Goal: Use online tool/utility

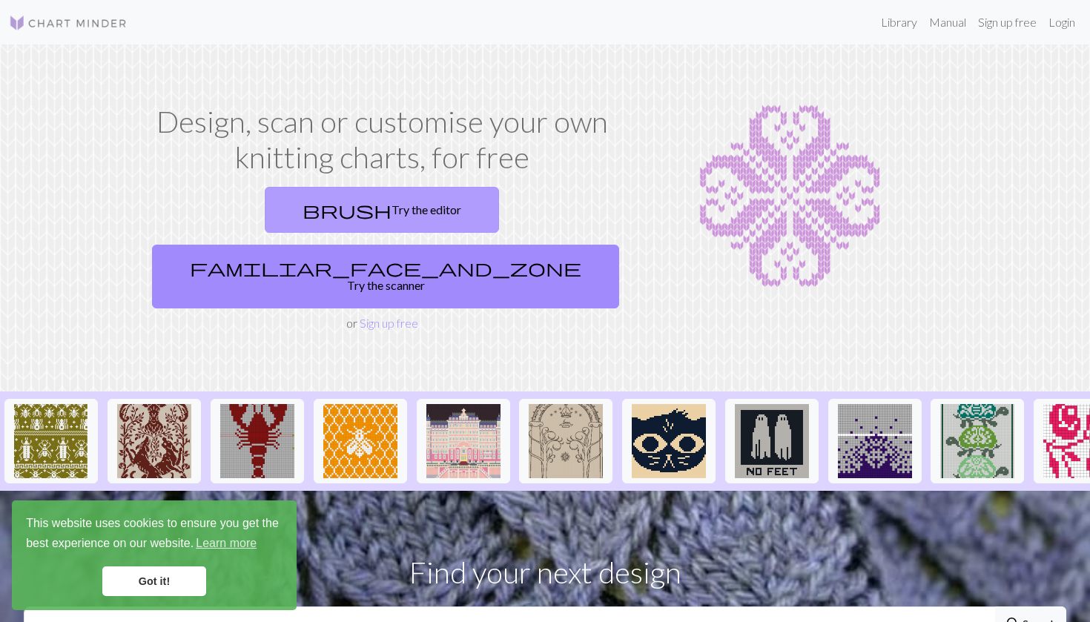
scroll to position [-1, 0]
click at [291, 218] on link "brush Try the editor" at bounding box center [382, 210] width 234 height 46
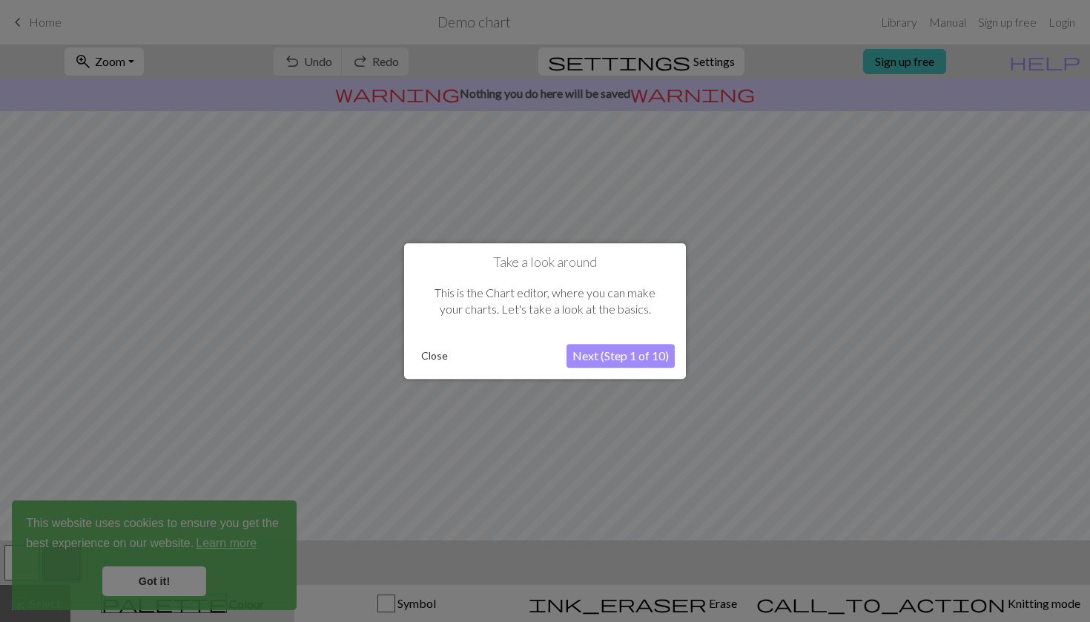
click at [600, 362] on button "Next (Step 1 of 10)" at bounding box center [620, 356] width 108 height 24
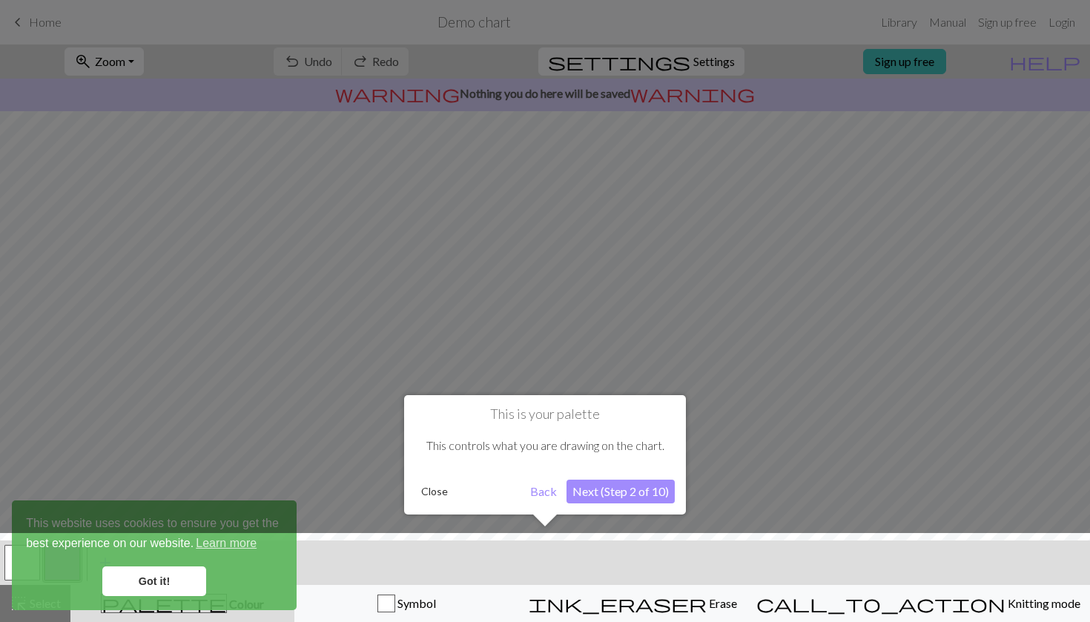
click at [611, 485] on button "Next (Step 2 of 10)" at bounding box center [620, 492] width 108 height 24
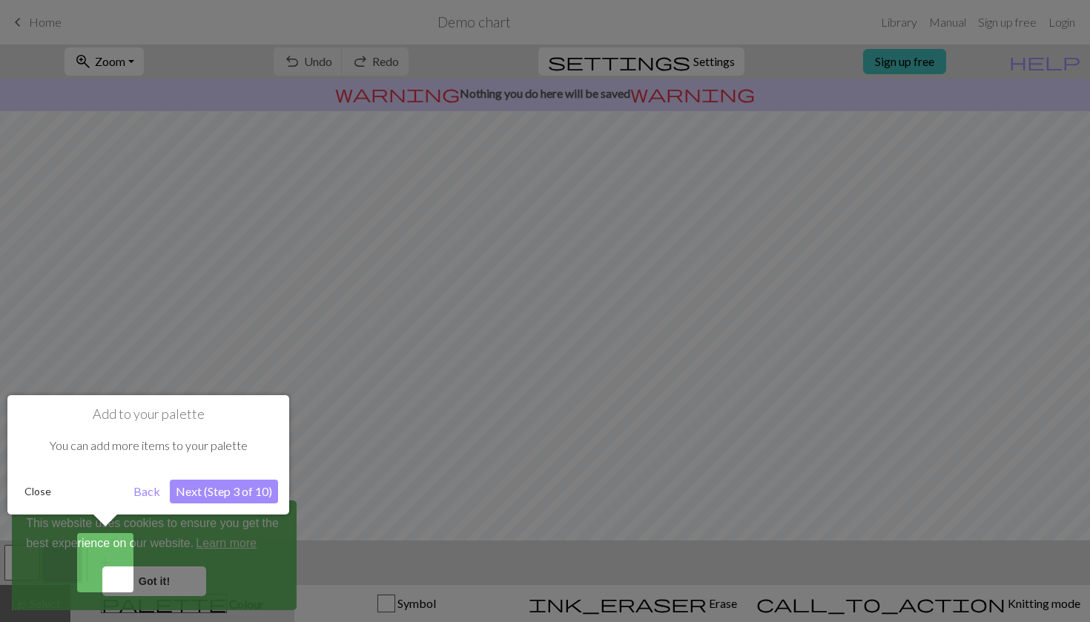
click at [228, 494] on button "Next (Step 3 of 10)" at bounding box center [224, 492] width 108 height 24
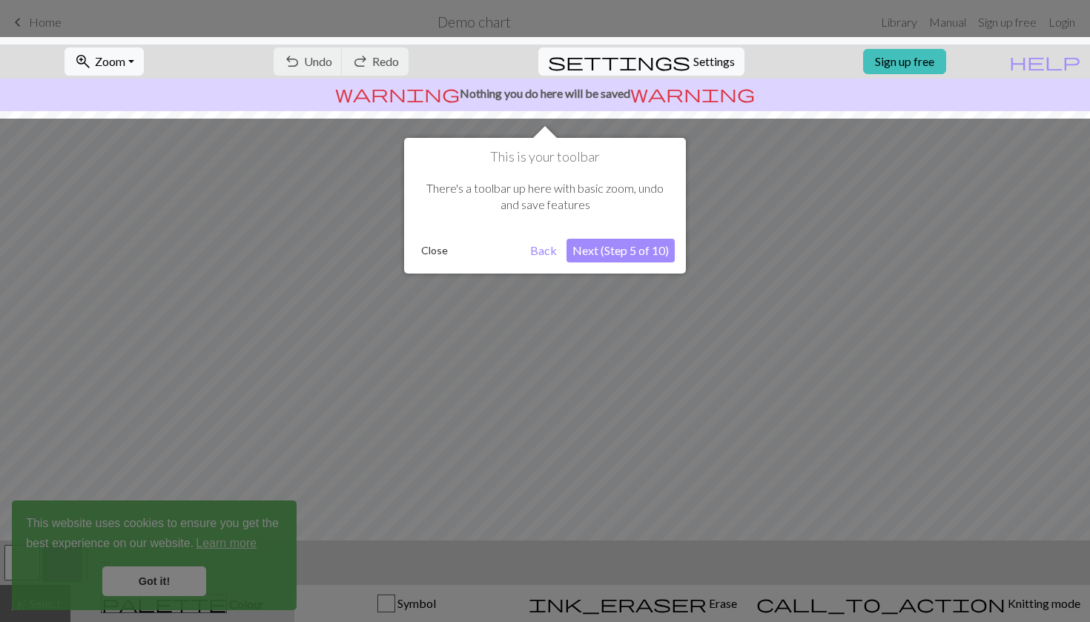
click at [199, 589] on div at bounding box center [545, 311] width 1090 height 622
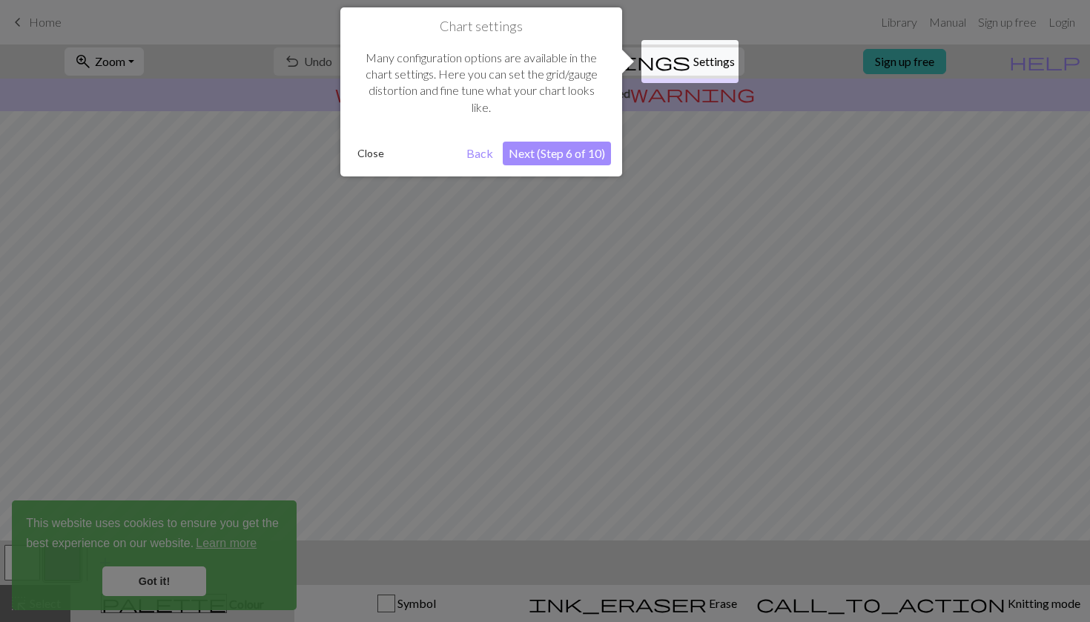
click at [554, 156] on button "Next (Step 6 of 10)" at bounding box center [557, 154] width 108 height 24
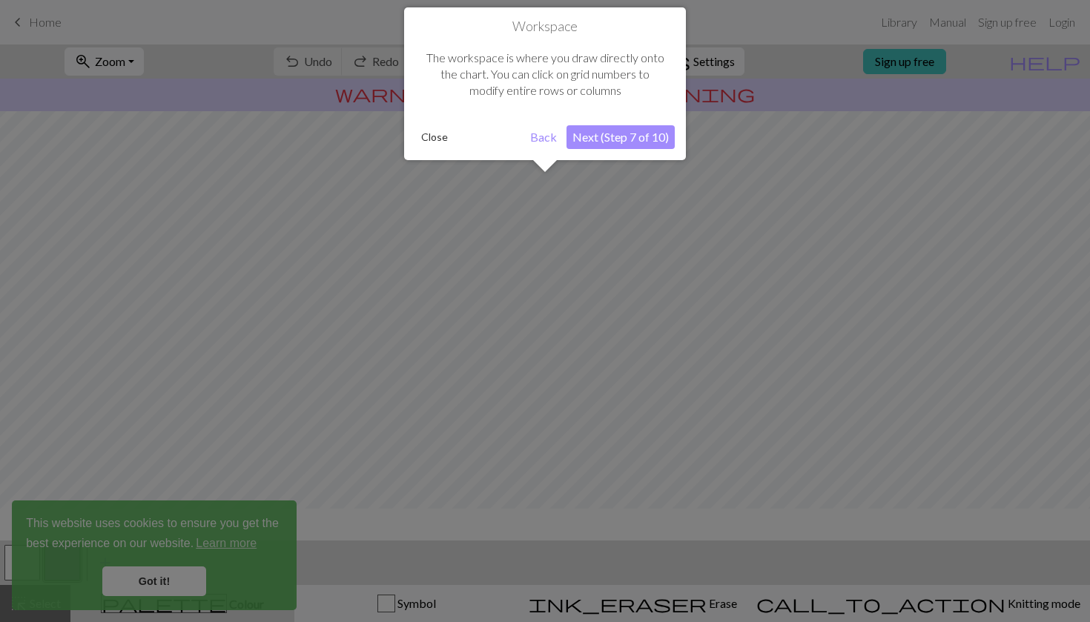
scroll to position [89, 0]
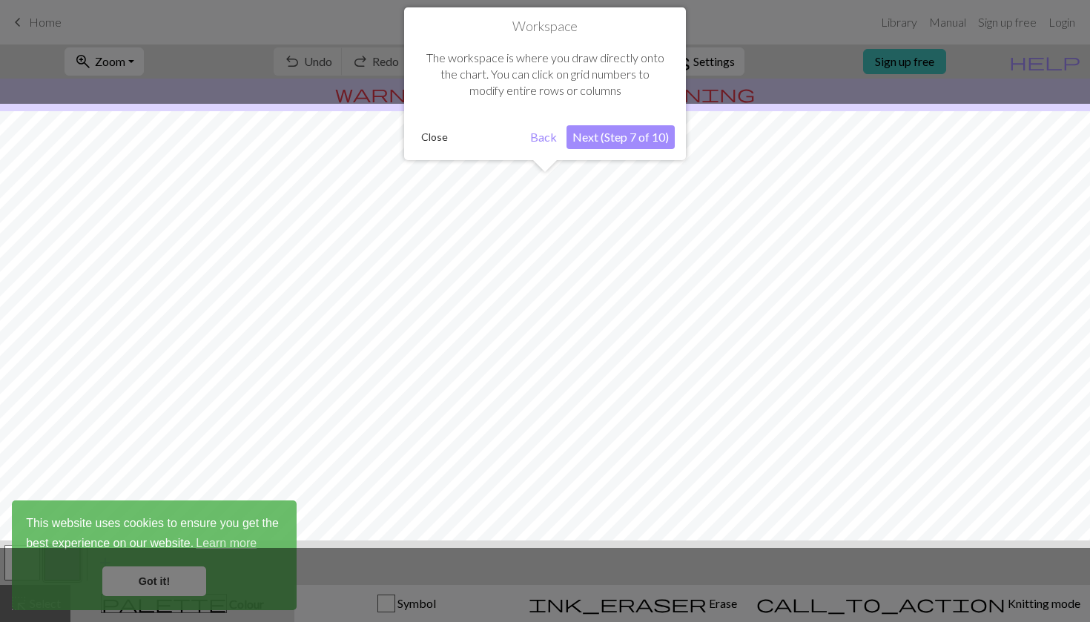
click at [606, 133] on button "Next (Step 7 of 10)" at bounding box center [620, 137] width 108 height 24
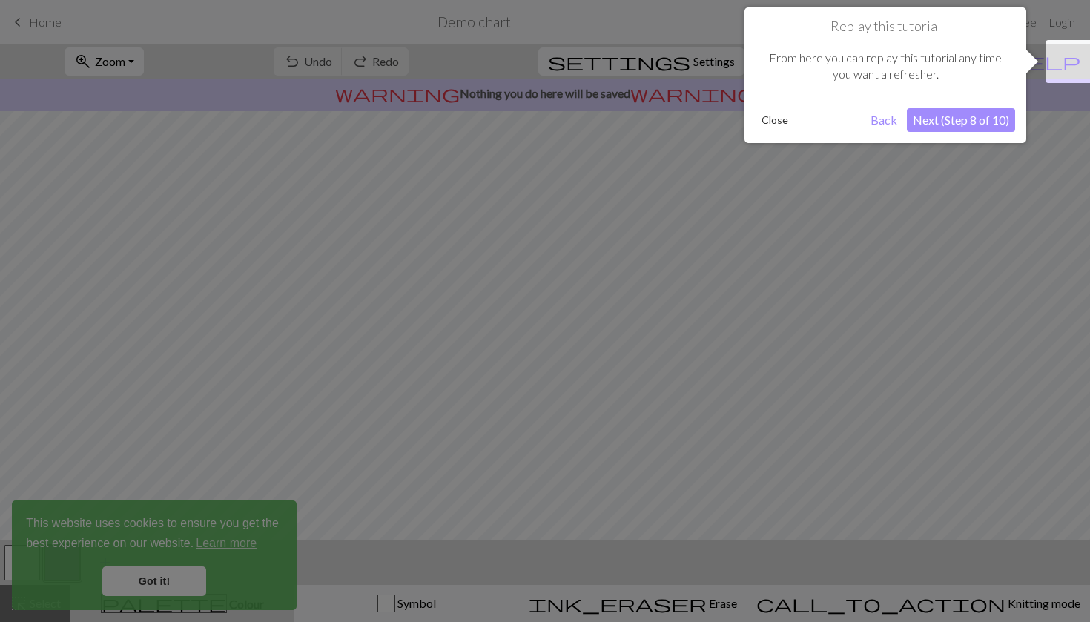
click at [967, 116] on button "Next (Step 8 of 10)" at bounding box center [960, 120] width 108 height 24
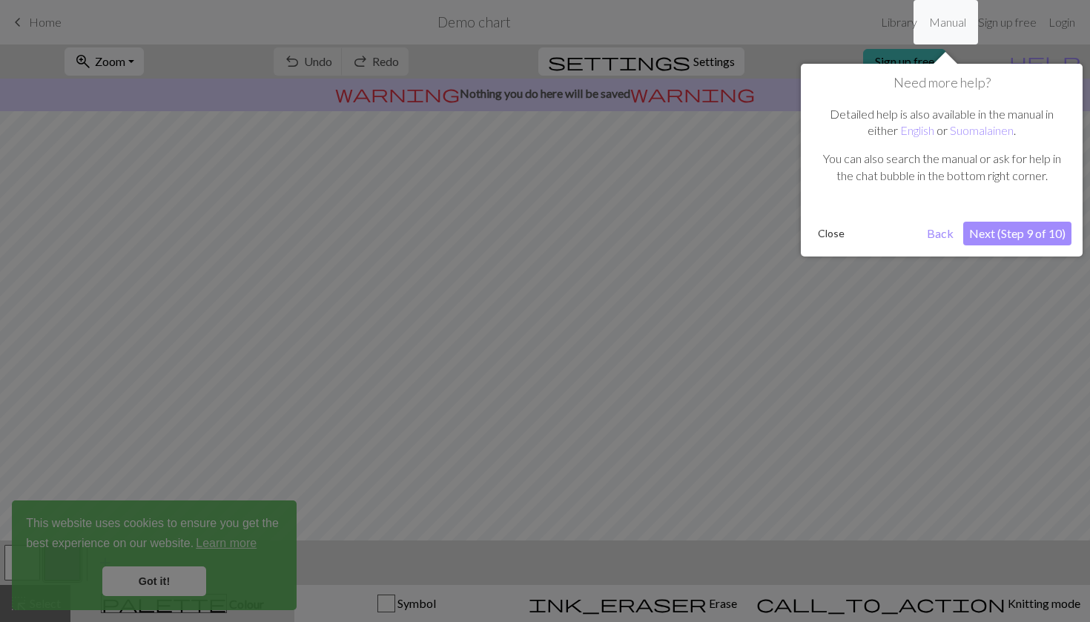
click at [1009, 231] on button "Next (Step 9 of 10)" at bounding box center [1017, 234] width 108 height 24
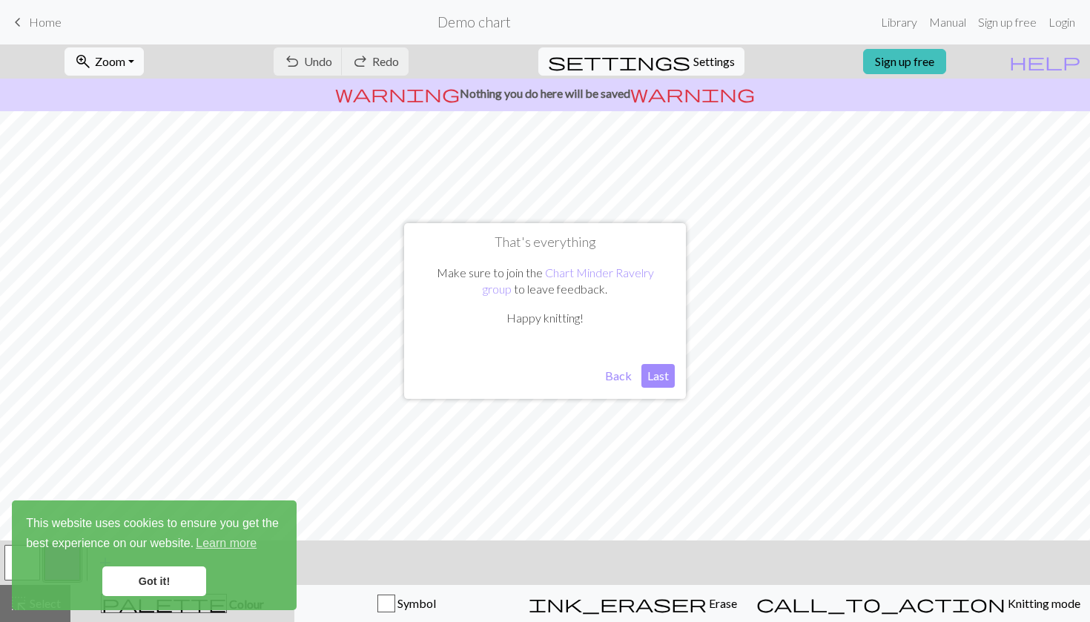
click at [656, 378] on button "Last" at bounding box center [657, 376] width 33 height 24
click at [141, 586] on link "Got it!" at bounding box center [154, 581] width 104 height 30
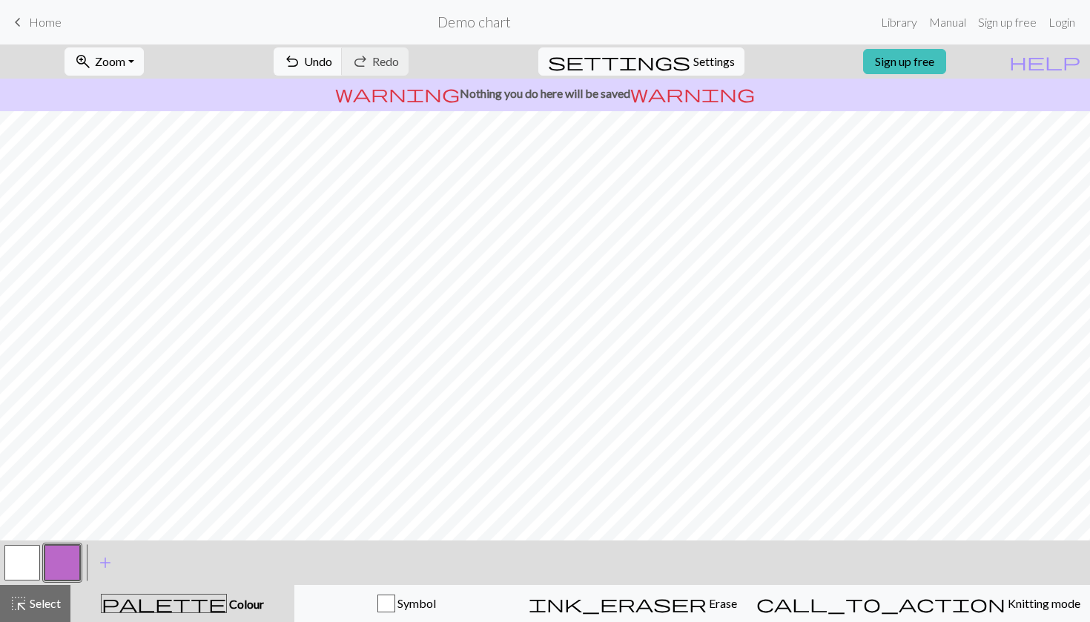
click at [17, 562] on button "button" at bounding box center [22, 563] width 36 height 36
click at [69, 555] on button "button" at bounding box center [62, 563] width 36 height 36
click at [113, 574] on button "add Add a colour" at bounding box center [105, 562] width 37 height 37
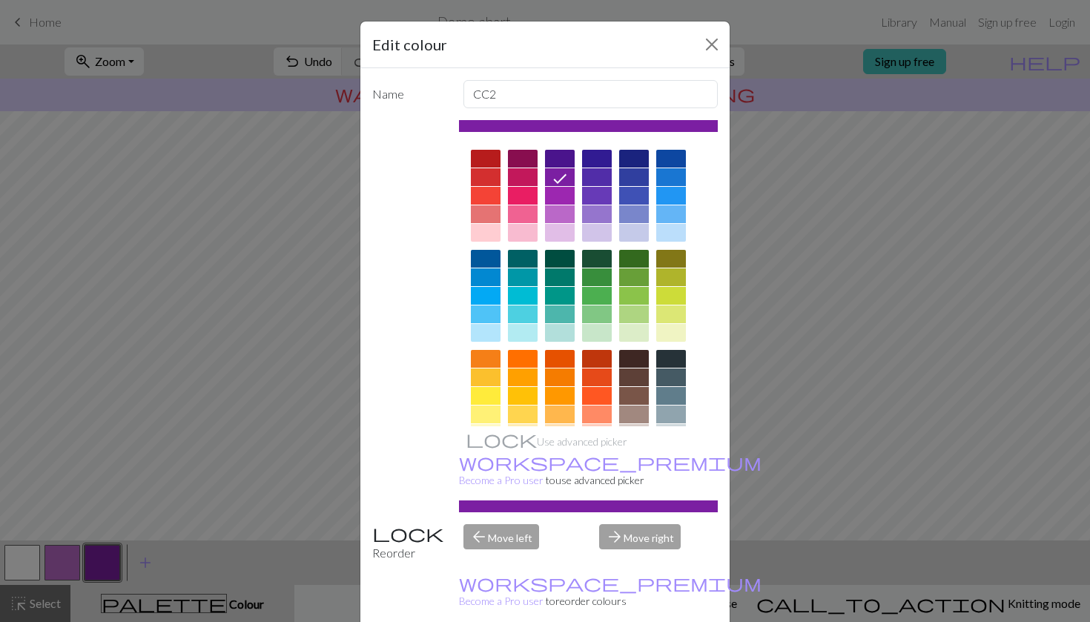
click at [529, 187] on div at bounding box center [523, 196] width 30 height 18
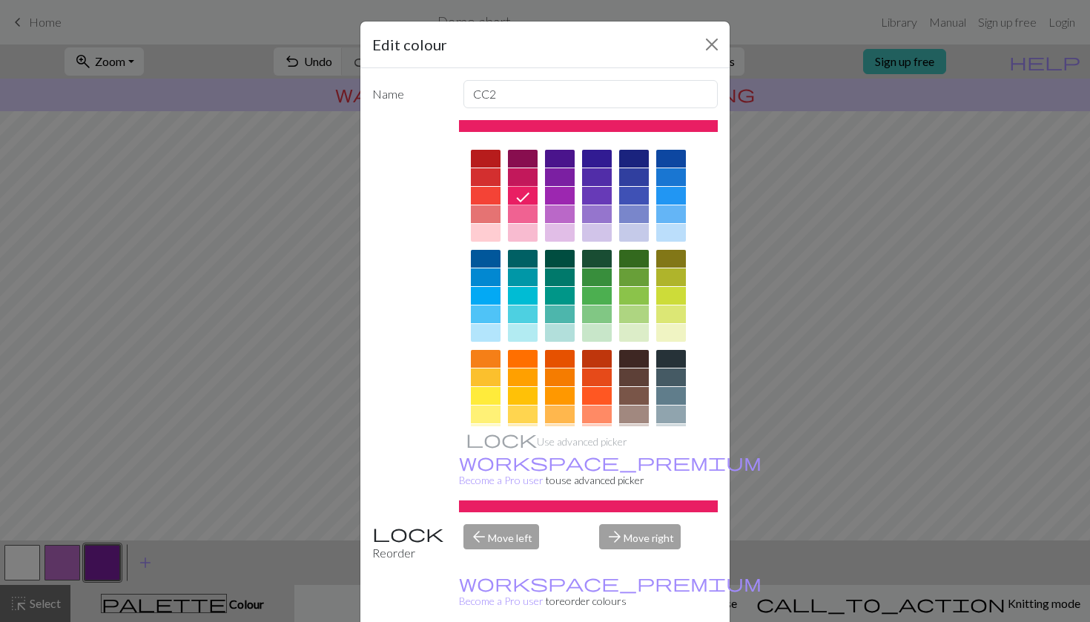
click at [528, 185] on div at bounding box center [523, 177] width 30 height 18
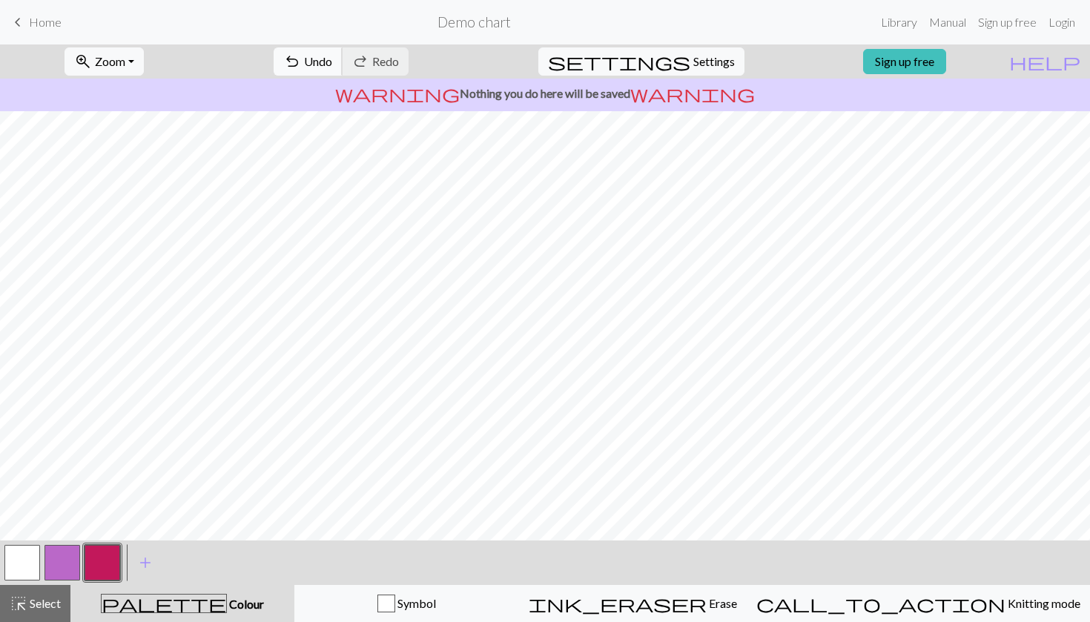
click at [301, 60] on span "undo" at bounding box center [292, 61] width 18 height 21
click at [159, 559] on button "add Add a colour" at bounding box center [145, 562] width 37 height 37
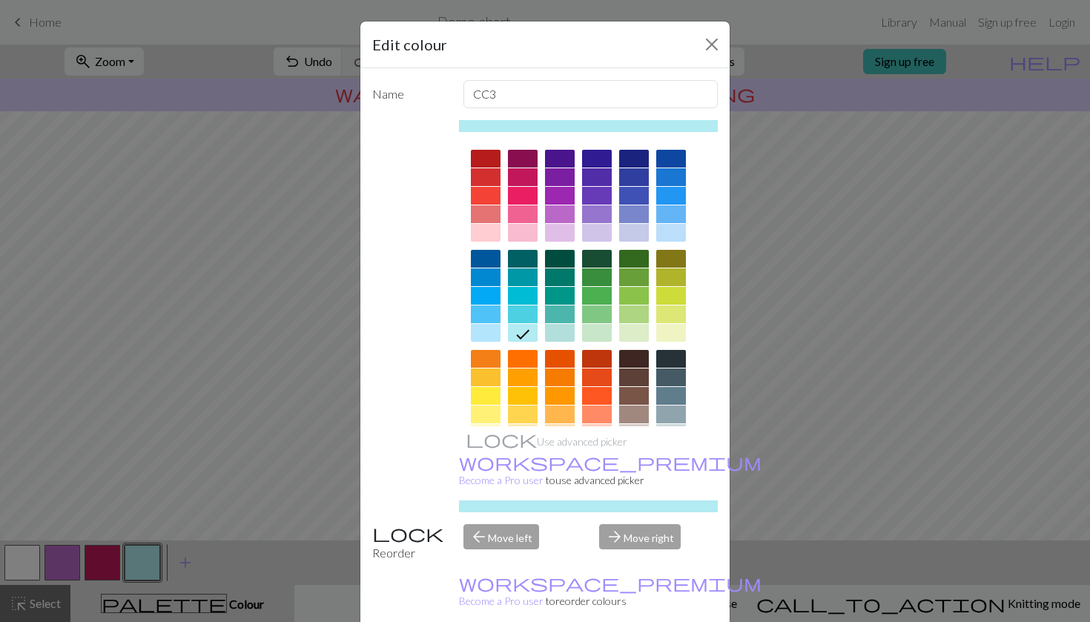
click at [605, 265] on div at bounding box center [597, 259] width 30 height 18
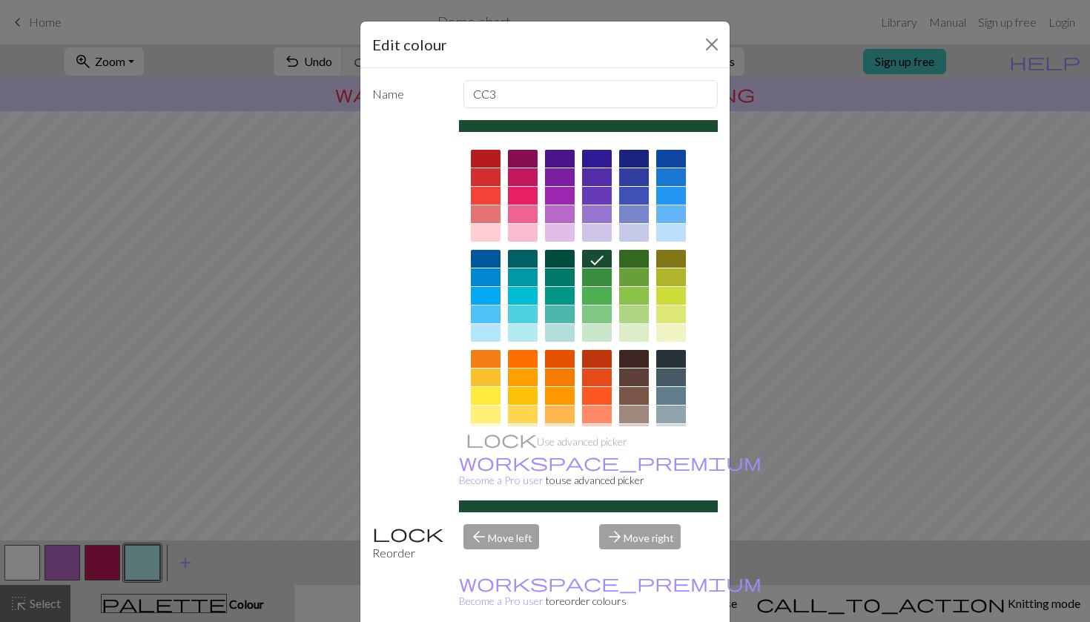
click at [626, 264] on div at bounding box center [634, 259] width 30 height 18
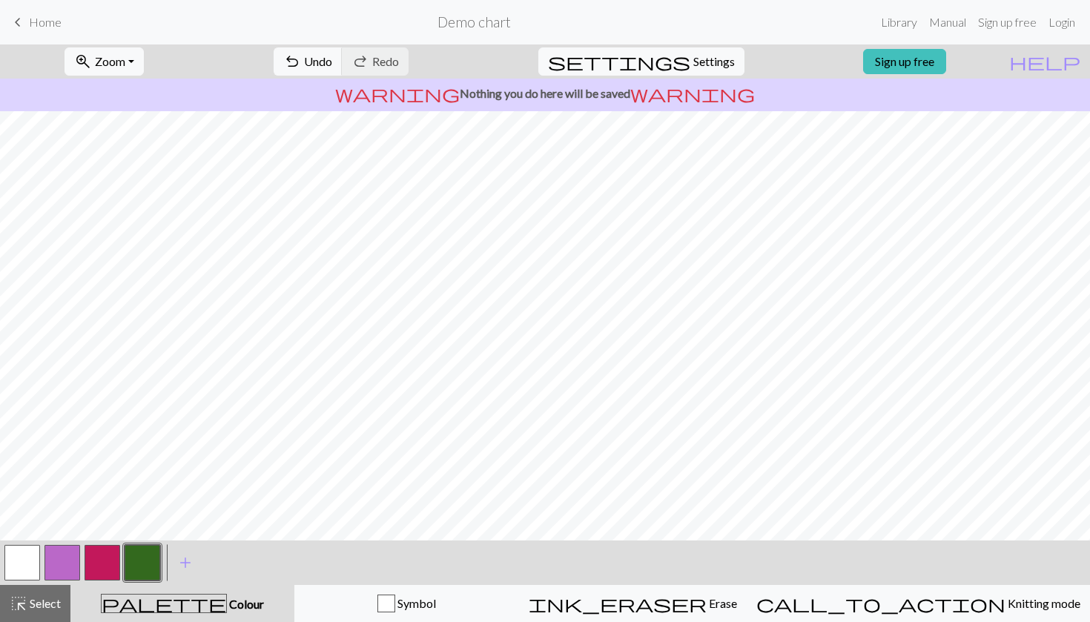
click at [379, 78] on div "undo Undo Undo redo Redo Redo" at bounding box center [340, 61] width 157 height 34
click at [332, 66] on span "Undo" at bounding box center [318, 61] width 28 height 14
click at [4, 571] on button "button" at bounding box center [22, 563] width 36 height 36
click at [133, 565] on button "button" at bounding box center [143, 563] width 36 height 36
click at [12, 566] on button "button" at bounding box center [22, 563] width 36 height 36
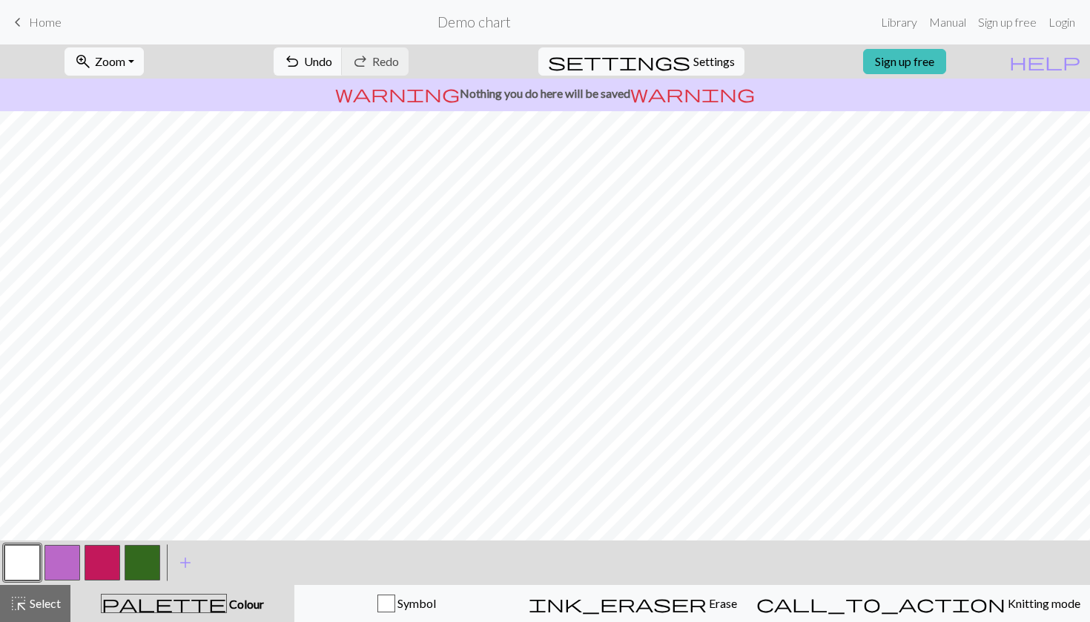
click at [136, 552] on button "button" at bounding box center [143, 563] width 36 height 36
click at [6, 564] on button "button" at bounding box center [22, 563] width 36 height 36
click at [135, 561] on button "button" at bounding box center [143, 563] width 36 height 36
click at [33, 550] on button "button" at bounding box center [22, 563] width 36 height 36
click at [142, 566] on button "button" at bounding box center [143, 563] width 36 height 36
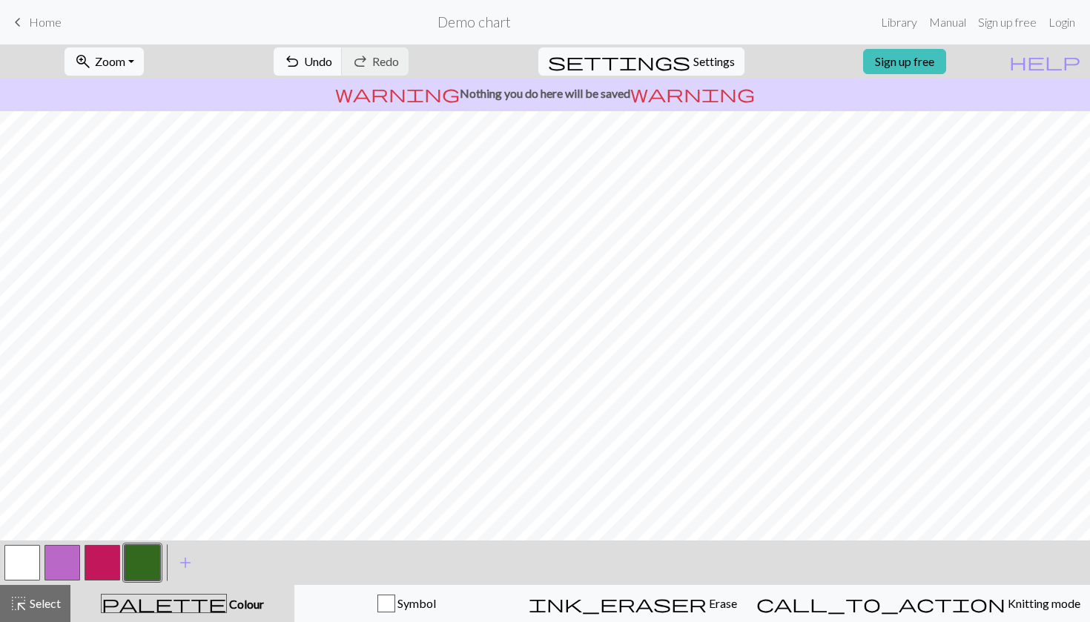
click at [26, 564] on button "button" at bounding box center [22, 563] width 36 height 36
click at [139, 551] on button "button" at bounding box center [143, 563] width 36 height 36
click at [20, 551] on button "button" at bounding box center [22, 563] width 36 height 36
click at [142, 557] on button "button" at bounding box center [143, 563] width 36 height 36
